Goal: Task Accomplishment & Management: Use online tool/utility

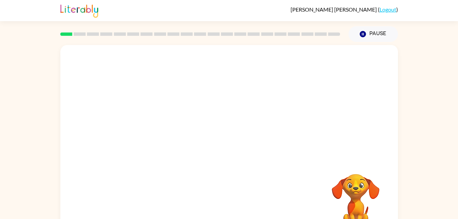
click at [245, 111] on div "Your browser must support playing .mp4 files to use Literably. Please try using…" at bounding box center [229, 142] width 338 height 195
click at [277, 118] on div at bounding box center [229, 142] width 338 height 195
click at [228, 143] on icon "button" at bounding box center [229, 146] width 12 height 12
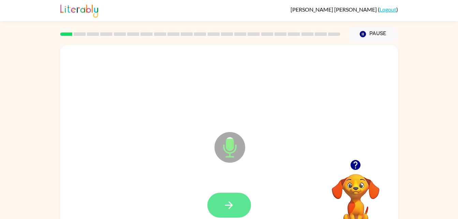
click at [238, 216] on button "button" at bounding box center [230, 205] width 44 height 25
click at [233, 195] on button "button" at bounding box center [230, 205] width 44 height 25
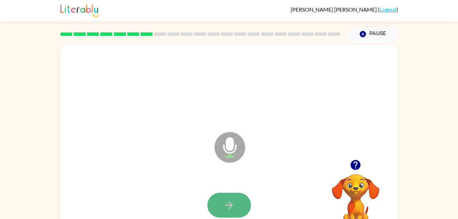
click at [228, 202] on icon "button" at bounding box center [229, 205] width 12 height 12
click at [230, 204] on icon "button" at bounding box center [229, 205] width 12 height 12
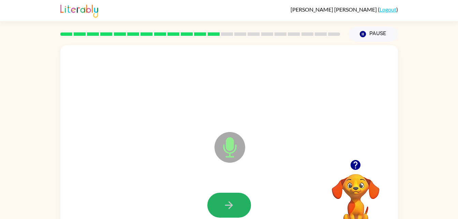
click at [230, 204] on icon "button" at bounding box center [229, 205] width 12 height 12
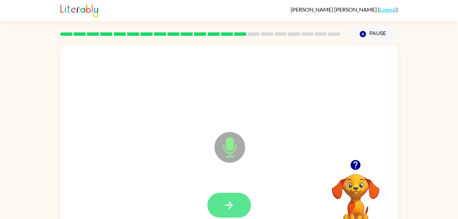
click at [231, 205] on icon "button" at bounding box center [229, 205] width 8 height 8
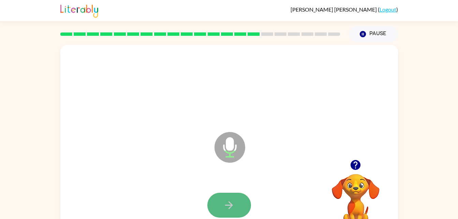
click at [228, 213] on button "button" at bounding box center [230, 205] width 44 height 25
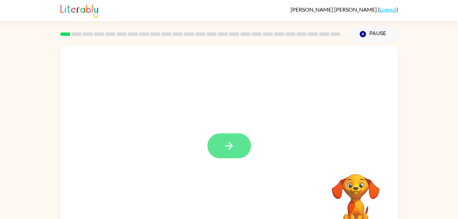
click at [221, 152] on button "button" at bounding box center [230, 145] width 44 height 25
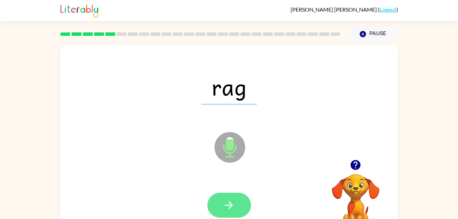
click at [229, 200] on icon "button" at bounding box center [229, 205] width 12 height 12
